Goal: Task Accomplishment & Management: Manage account settings

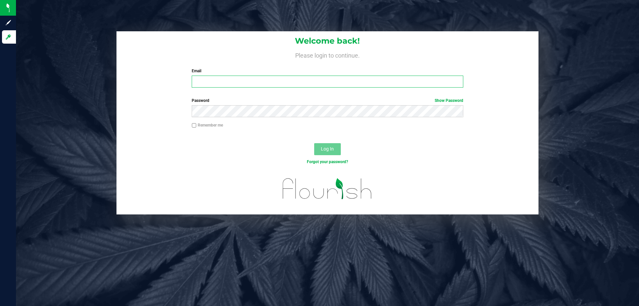
click at [244, 85] on input "Email" at bounding box center [327, 82] width 271 height 12
type input "[EMAIL_ADDRESS][DOMAIN_NAME]"
click at [314, 143] on button "Log In" at bounding box center [327, 149] width 27 height 12
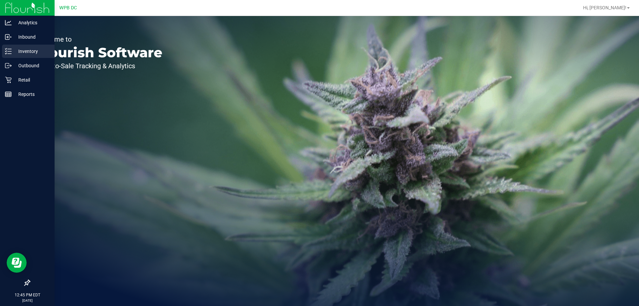
click at [25, 52] on p "Inventory" at bounding box center [32, 51] width 40 height 8
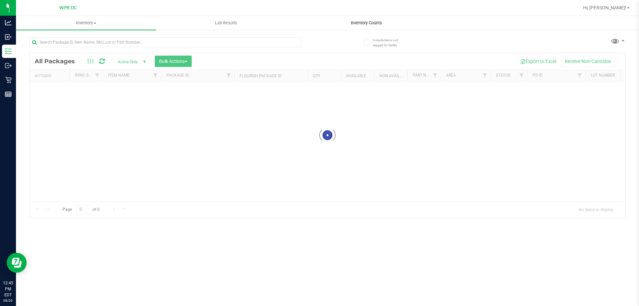
click at [366, 23] on span "Inventory Counts" at bounding box center [366, 23] width 49 height 6
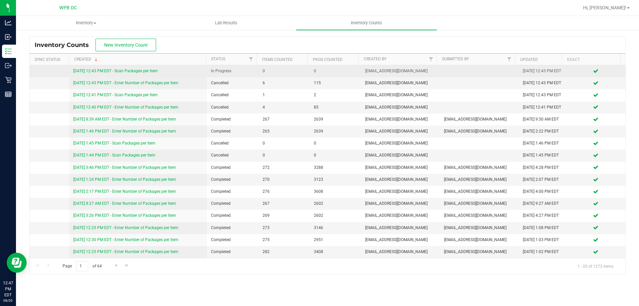
click at [107, 73] on link "[DATE] 12:43 PM EDT - Scan Packages per Item" at bounding box center [115, 71] width 85 height 5
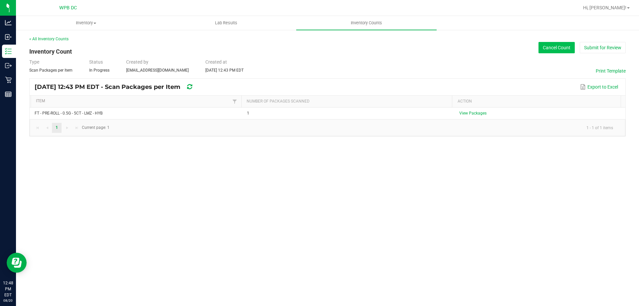
click at [550, 47] on button "Cancel Count" at bounding box center [557, 47] width 36 height 11
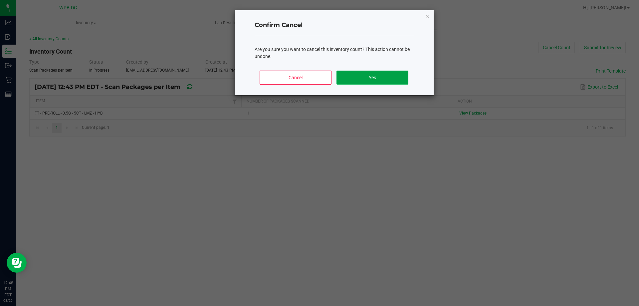
click at [390, 79] on button "Yes" at bounding box center [373, 78] width 72 height 14
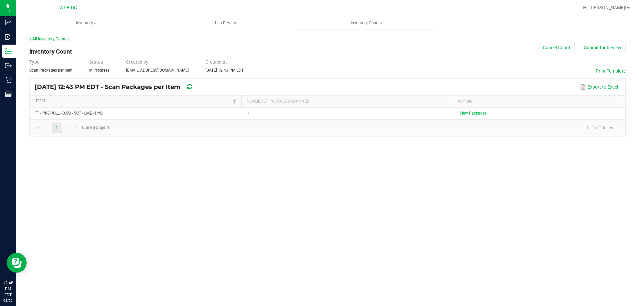
click at [63, 39] on link "< All Inventory Counts" at bounding box center [48, 39] width 39 height 5
